Goal: Task Accomplishment & Management: Use online tool/utility

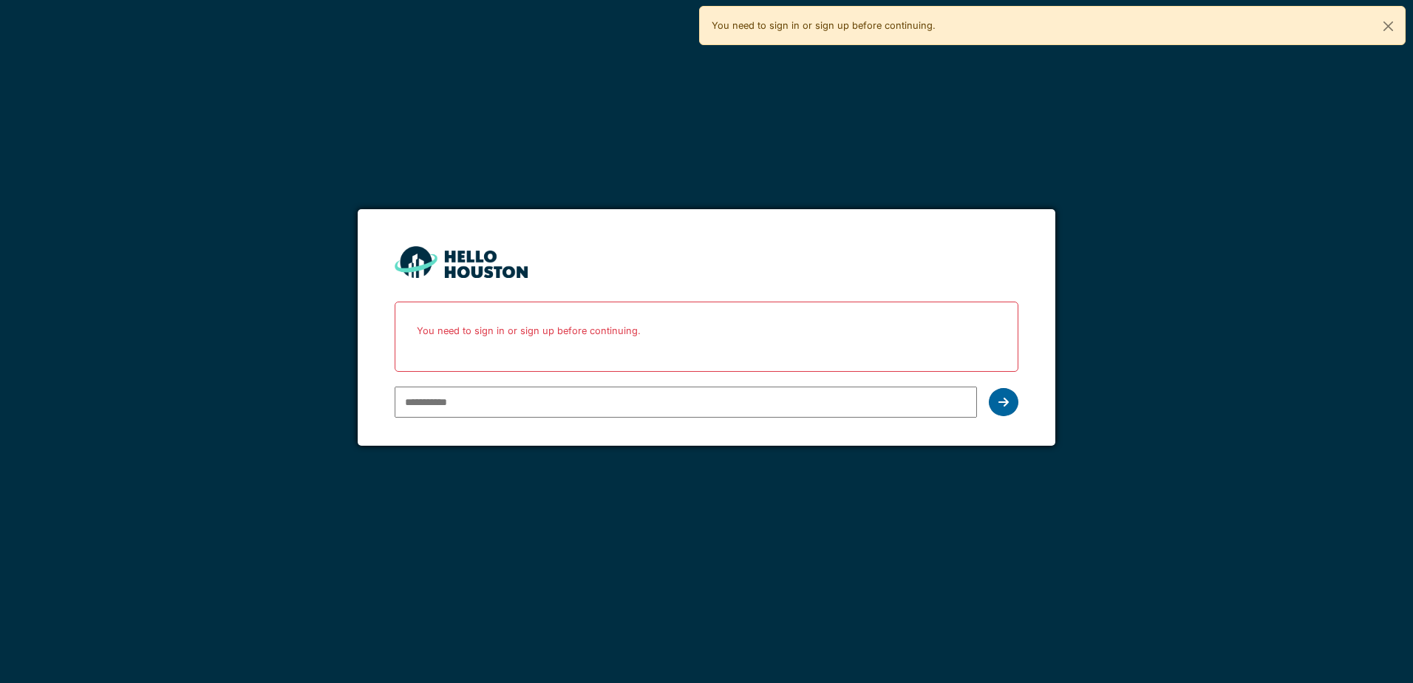
type input "**********"
click at [999, 396] on icon at bounding box center [1004, 402] width 10 height 12
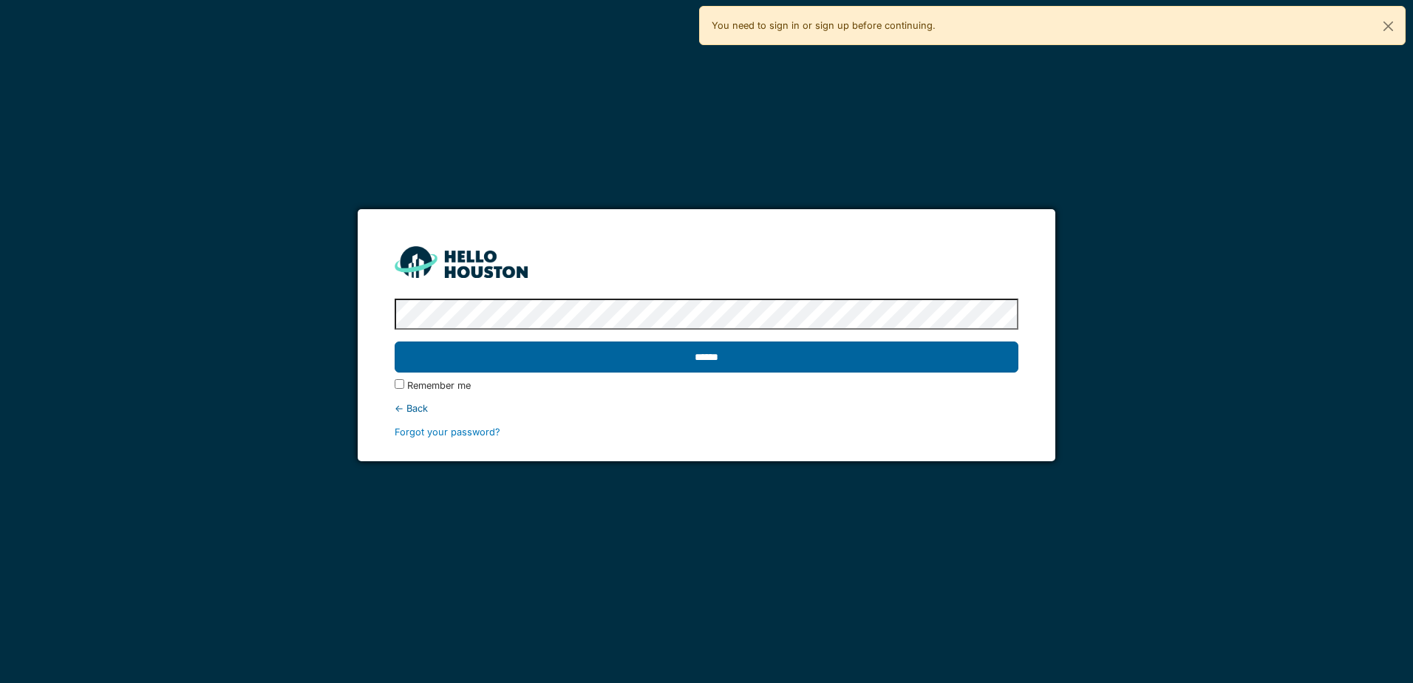
click at [739, 341] on input "******" at bounding box center [706, 356] width 623 height 31
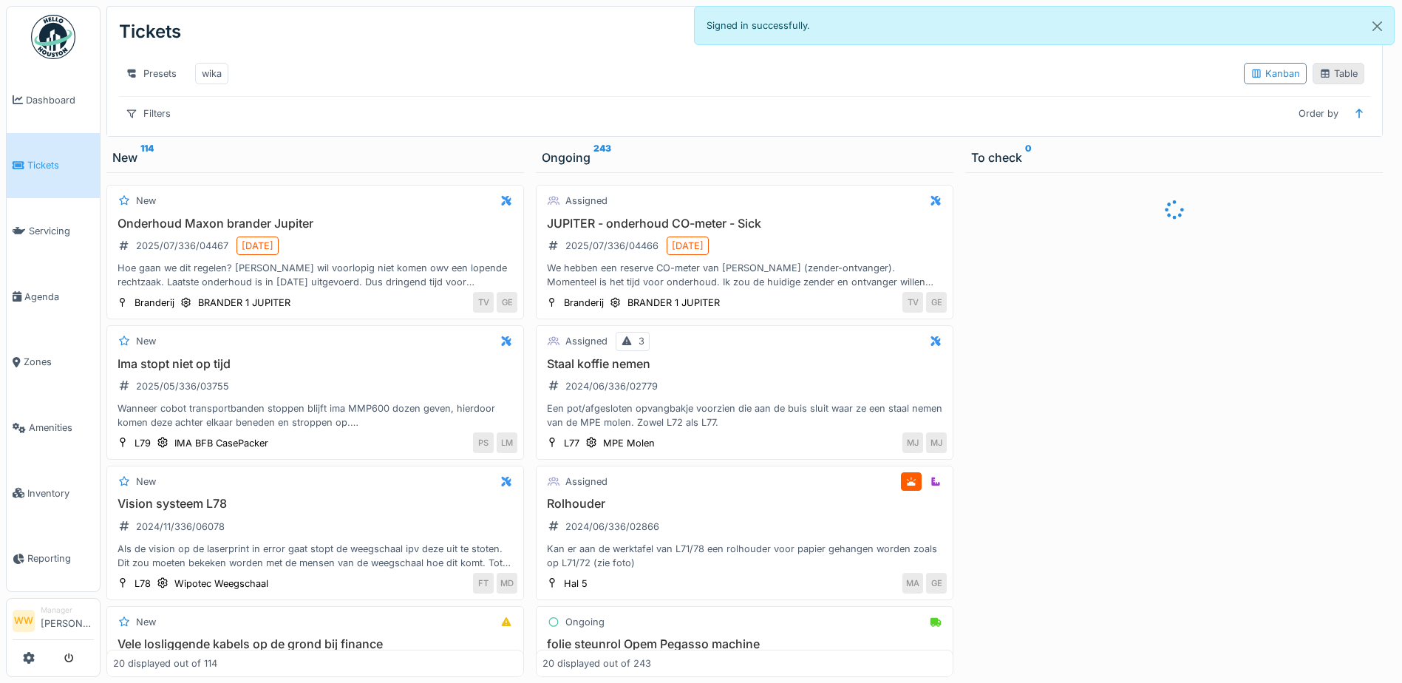
click at [1340, 75] on div "Table" at bounding box center [1338, 74] width 38 height 14
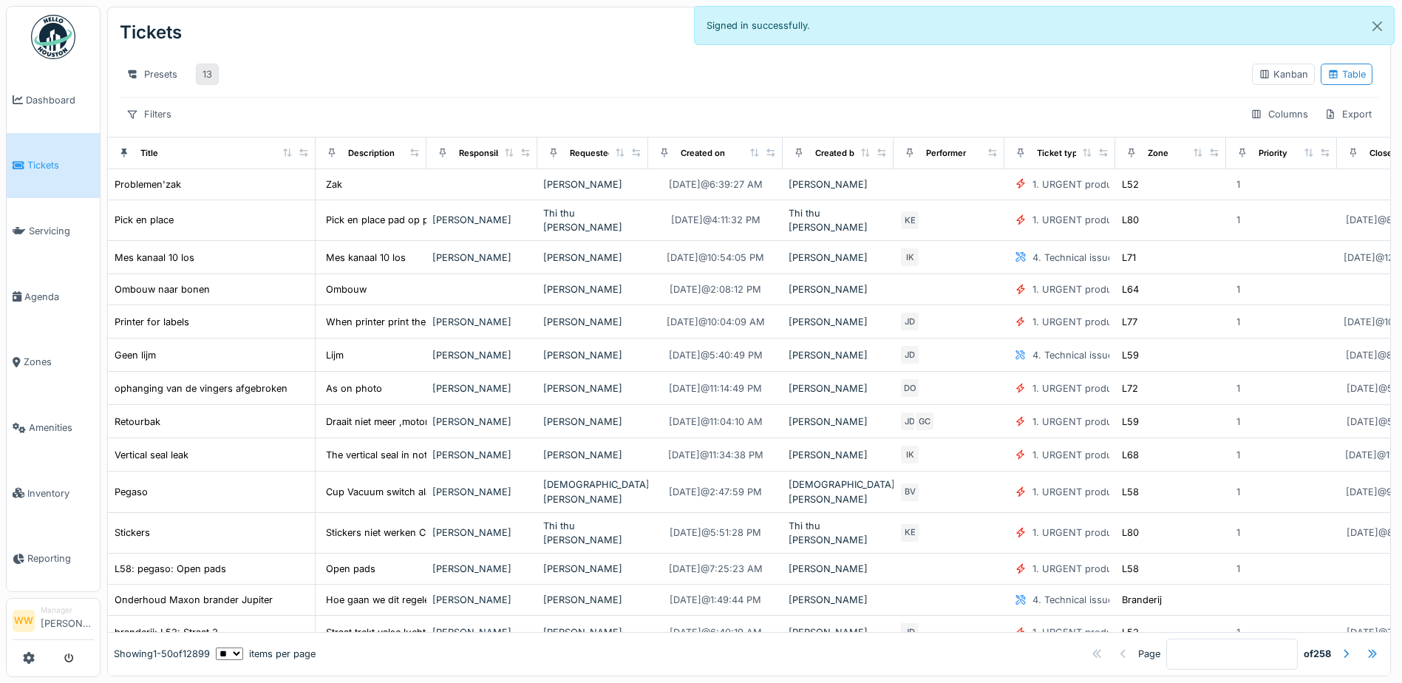
click at [214, 77] on div "13" at bounding box center [207, 74] width 23 height 21
click at [203, 80] on div "13" at bounding box center [208, 74] width 10 height 14
click at [202, 76] on div "13" at bounding box center [207, 74] width 23 height 21
click at [164, 78] on div "Presets" at bounding box center [152, 74] width 64 height 21
click at [186, 110] on div "New view" at bounding box center [165, 107] width 85 height 22
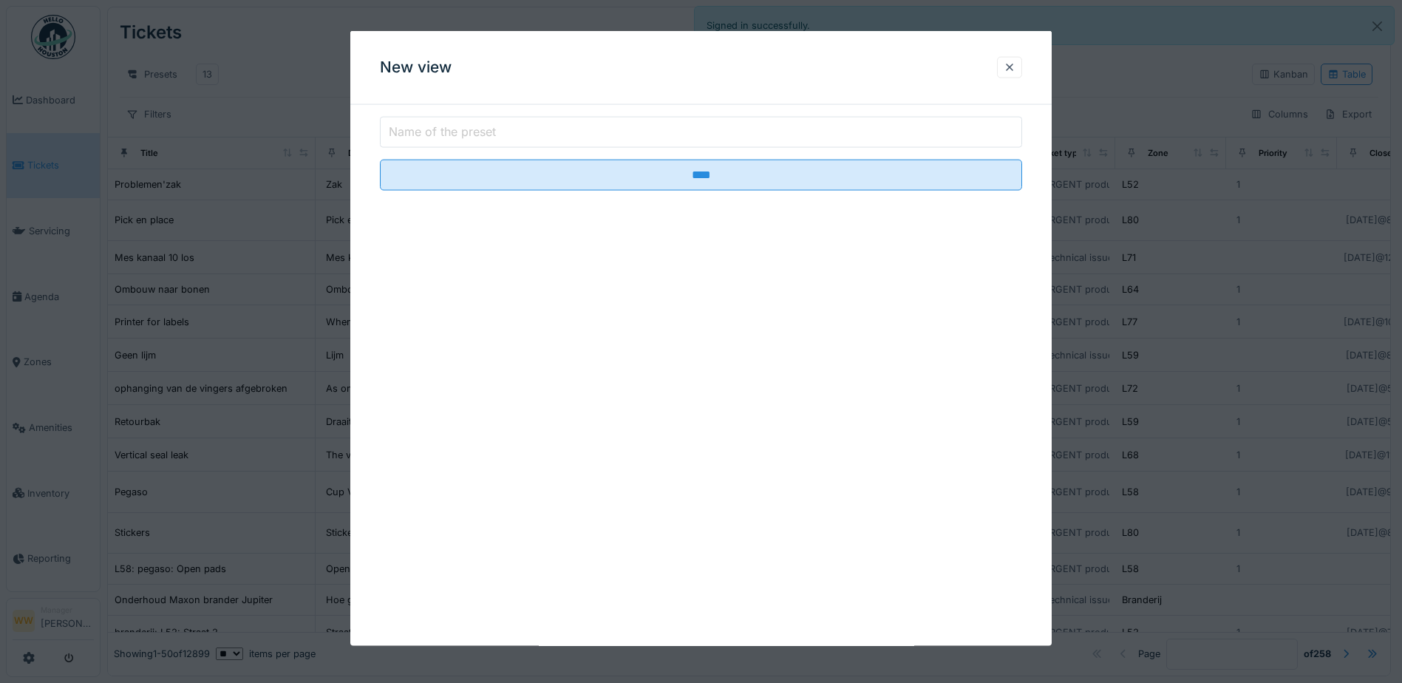
click at [1013, 70] on div at bounding box center [1010, 67] width 12 height 14
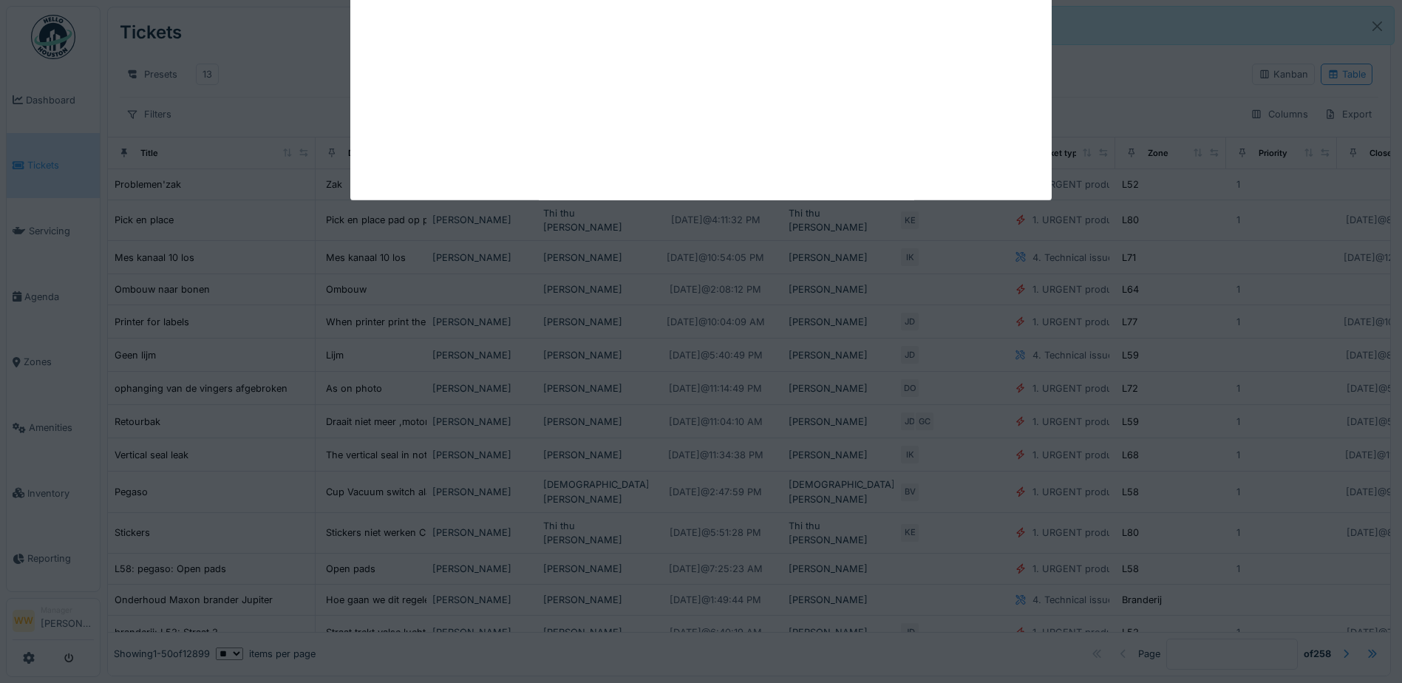
click at [292, 55] on div "Cancel Tickets Tasks Create ticket Presets 13 Kanban Table Filters Columns Expo…" at bounding box center [752, 341] width 1302 height 683
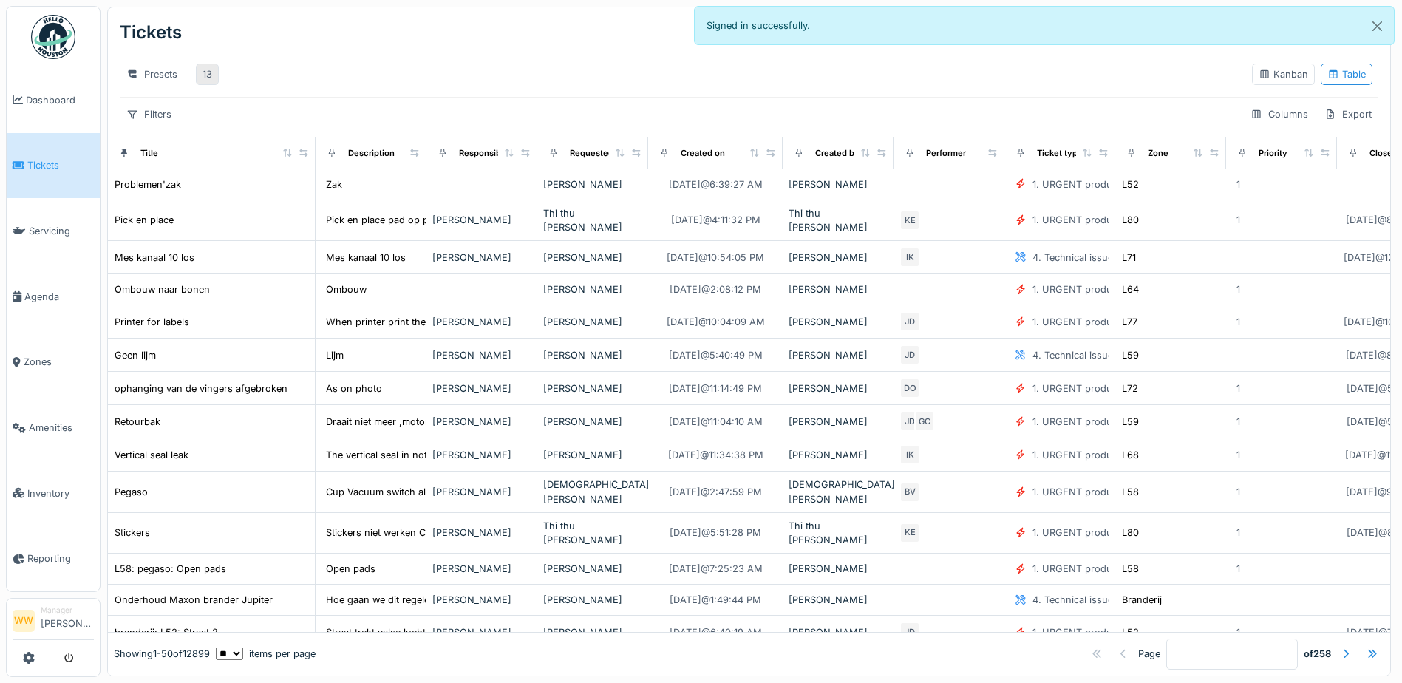
click at [202, 75] on div "13" at bounding box center [207, 74] width 23 height 21
click at [203, 75] on div "13" at bounding box center [208, 74] width 10 height 14
click at [202, 73] on div "13" at bounding box center [207, 74] width 23 height 21
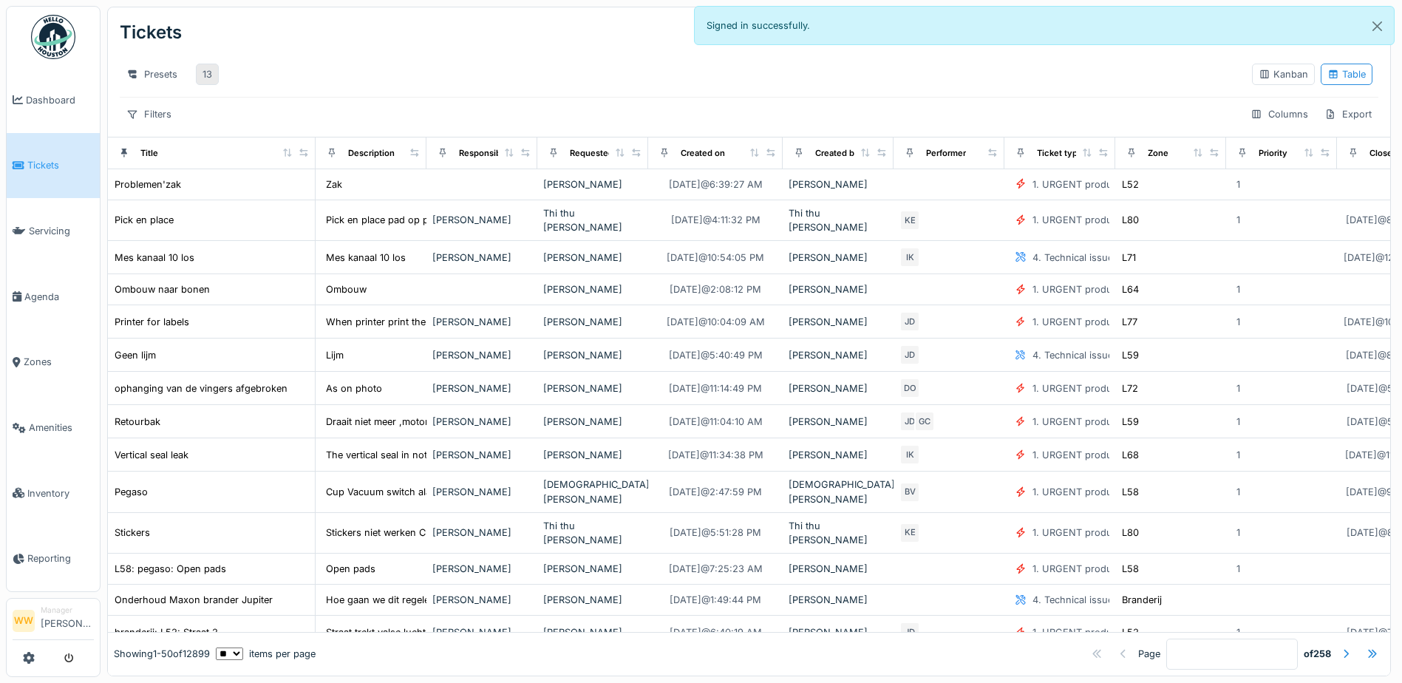
click at [202, 73] on div "13" at bounding box center [207, 74] width 23 height 21
